Goal: Task Accomplishment & Management: Manage account settings

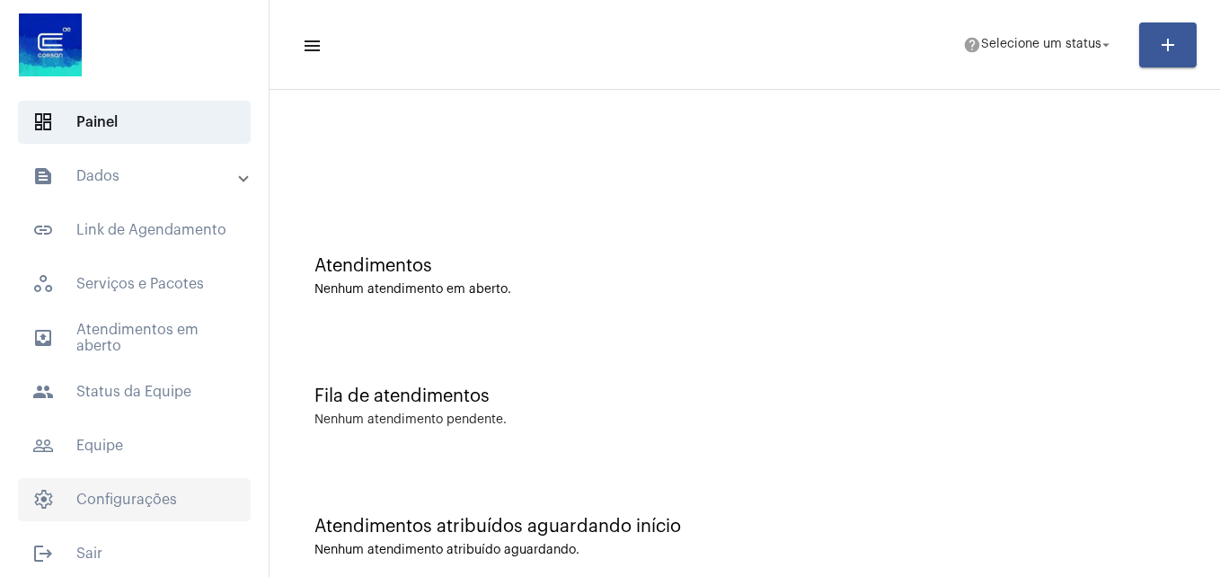
click at [115, 498] on span "settings Configurações" at bounding box center [134, 499] width 233 height 43
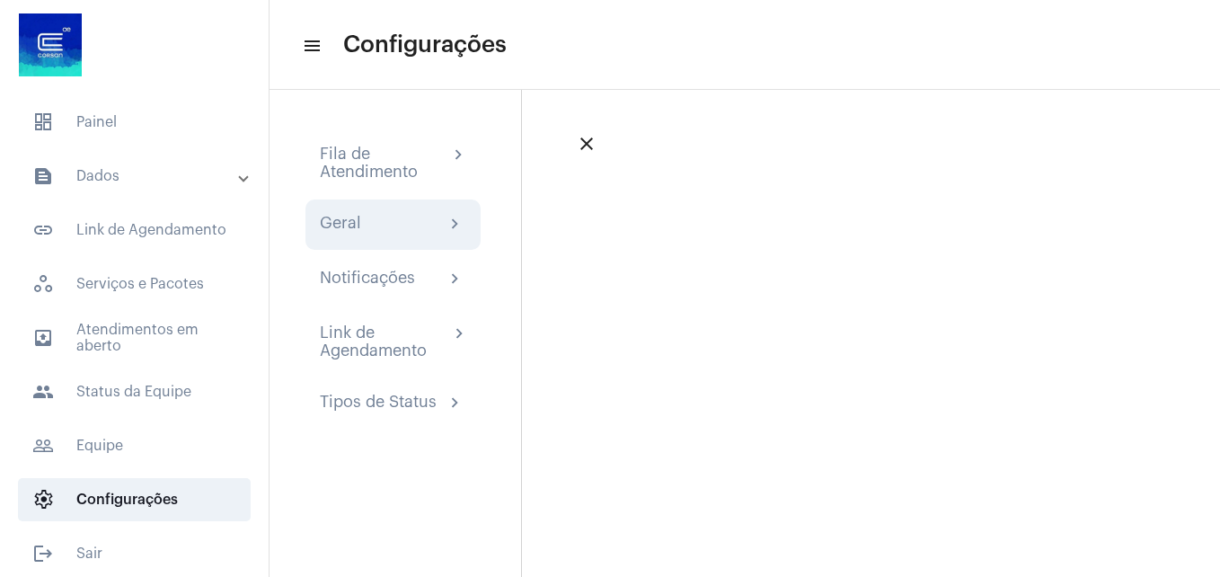
click at [445, 221] on mat-icon "chevron_right" at bounding box center [456, 225] width 22 height 22
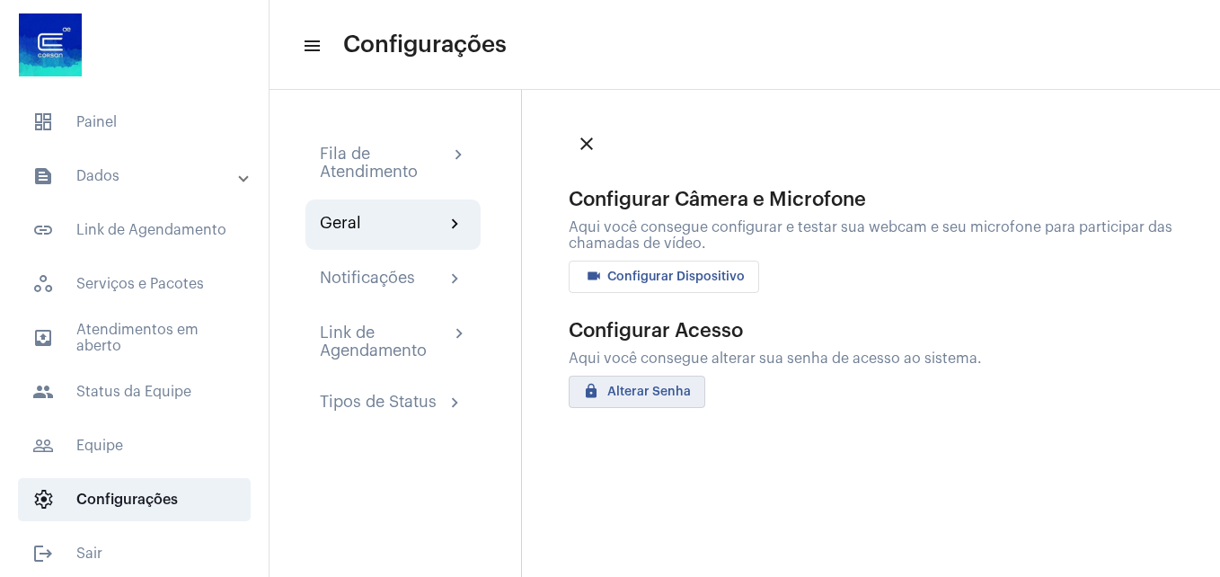
click at [666, 396] on span "locker Alterar Senha" at bounding box center [637, 392] width 108 height 13
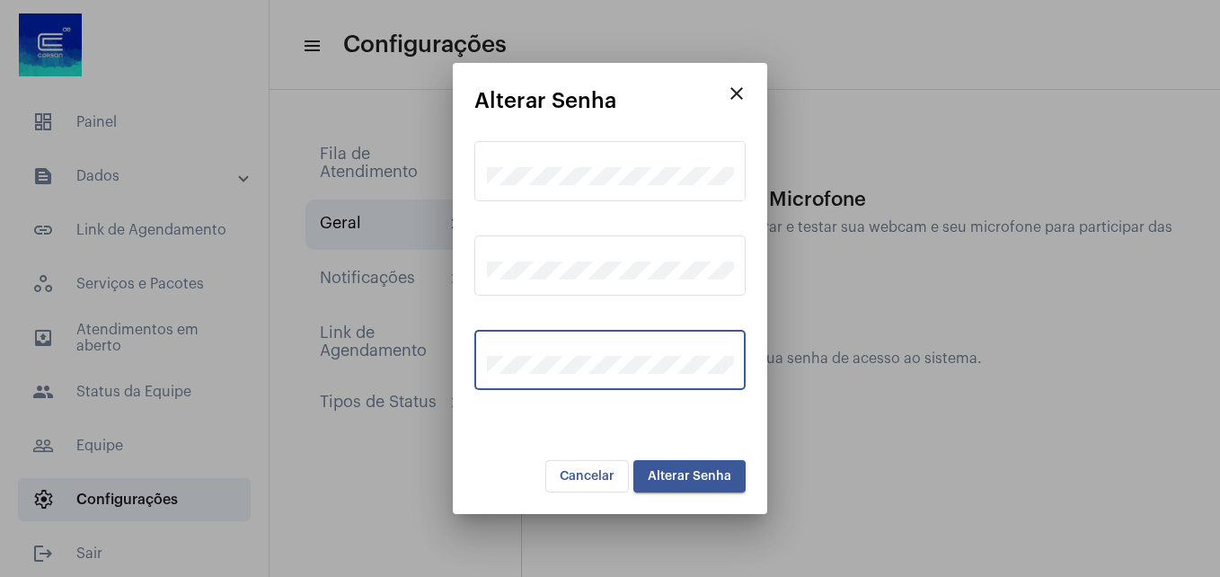
click at [634, 460] on button "Alterar Senha" at bounding box center [690, 476] width 112 height 32
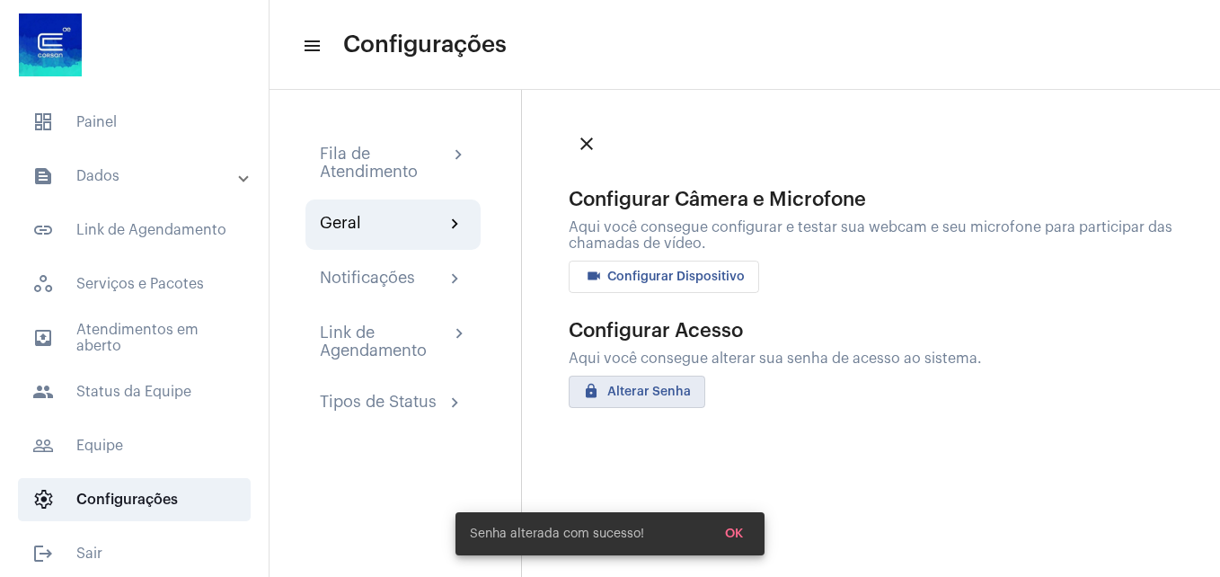
click at [730, 532] on span "OK" at bounding box center [734, 534] width 18 height 13
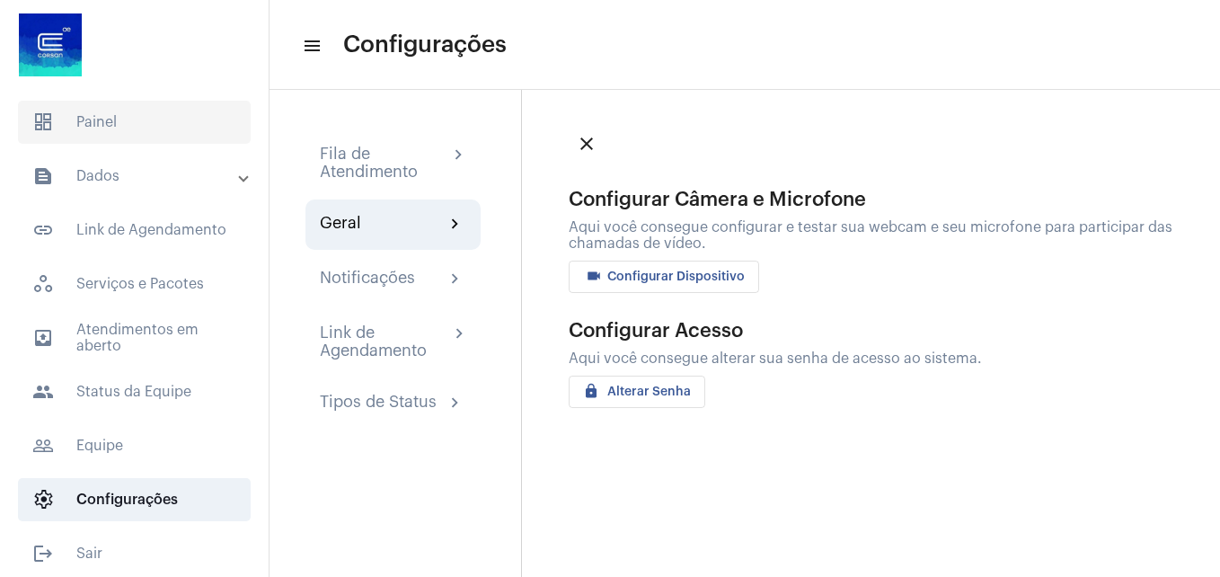
click at [124, 127] on span "dashboard Painel" at bounding box center [134, 122] width 233 height 43
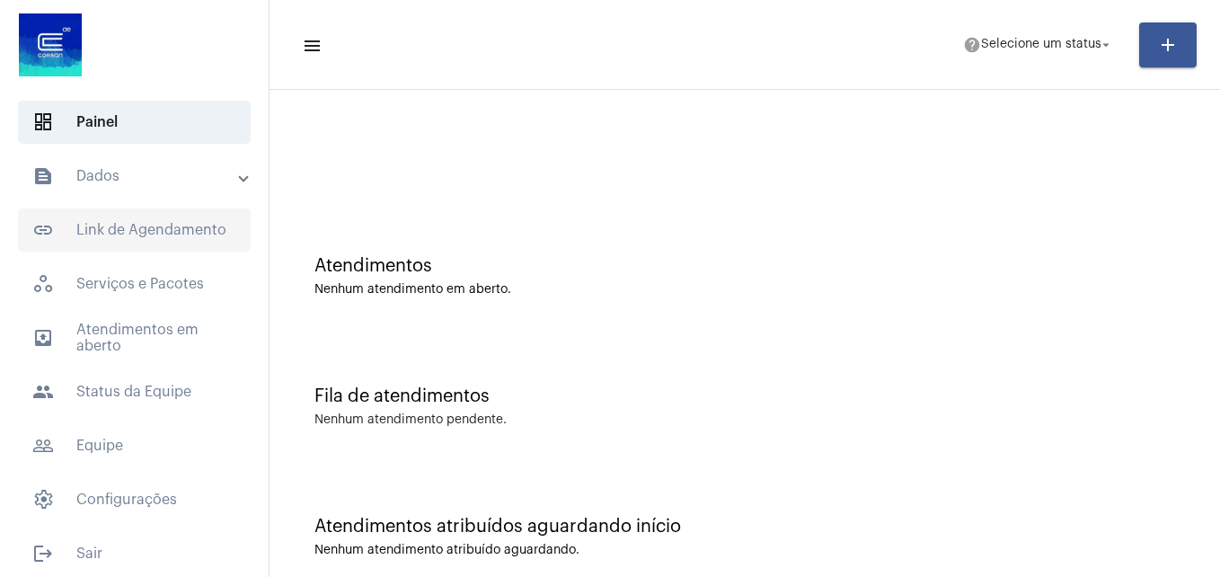
click at [124, 222] on span "link_outlined Link de Agendamento" at bounding box center [134, 229] width 233 height 43
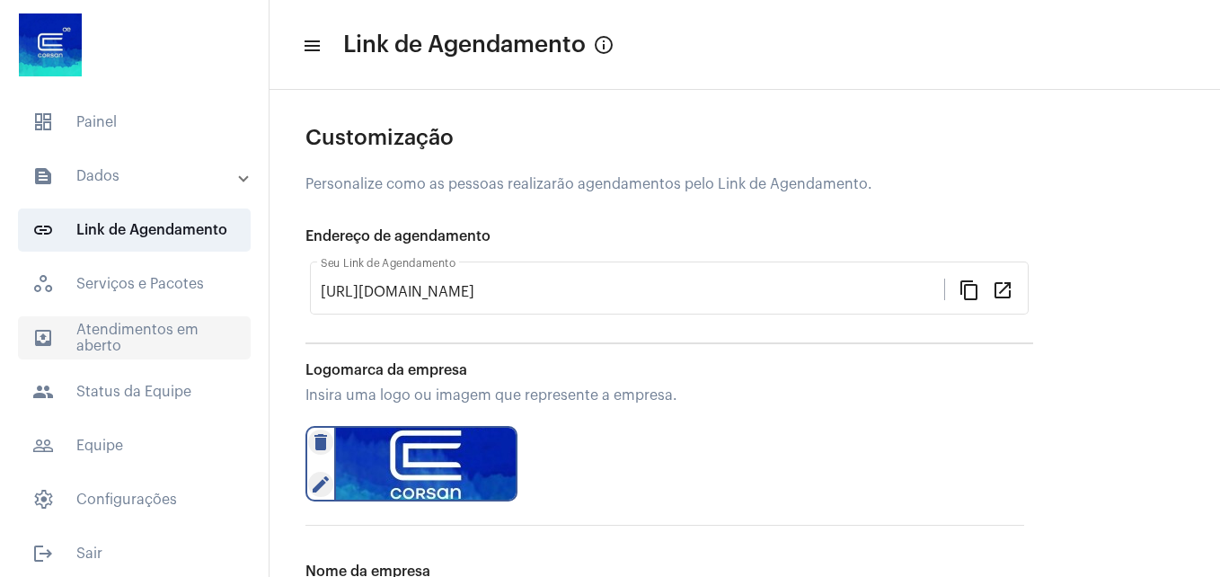
click at [154, 332] on span "outbox_outline Atendimentos em aberto" at bounding box center [134, 337] width 233 height 43
